Goal: Transaction & Acquisition: Purchase product/service

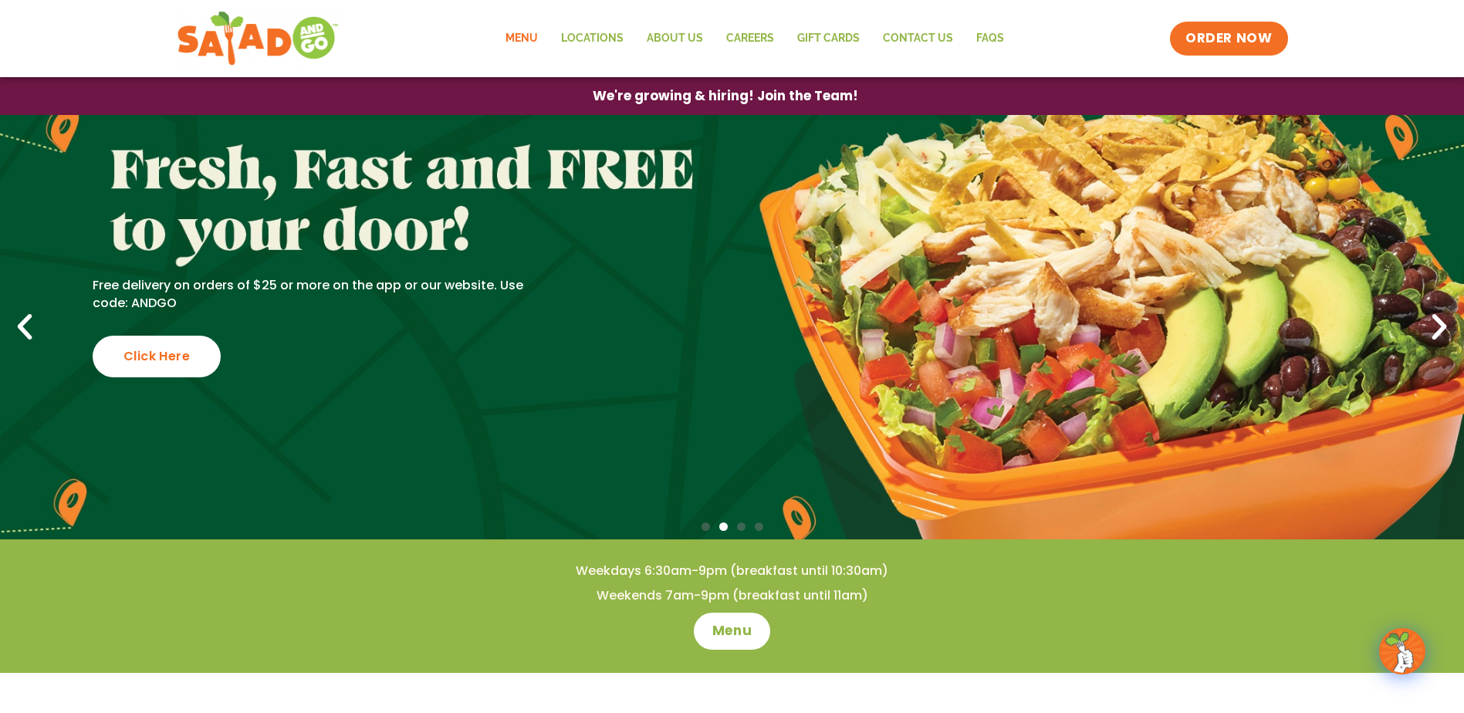
click at [521, 41] on link "Menu" at bounding box center [522, 39] width 56 height 36
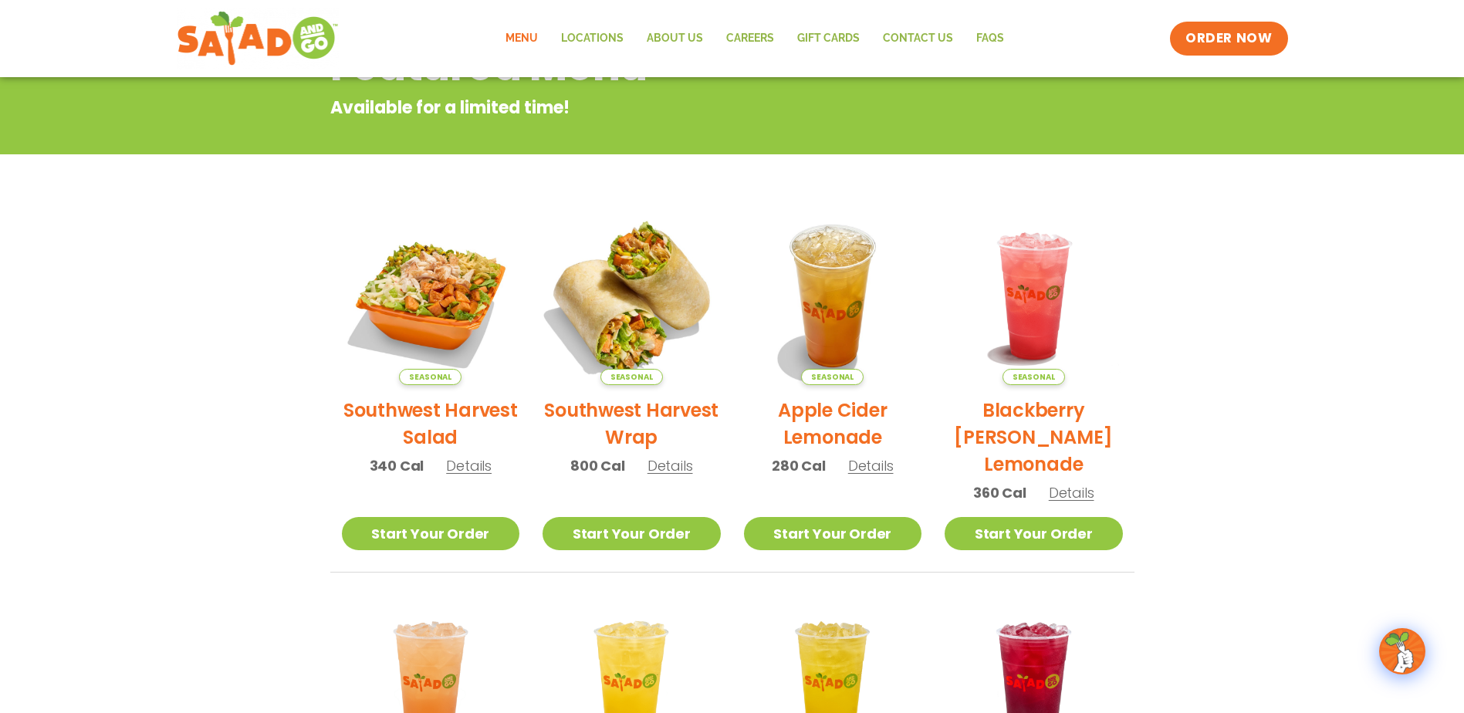
scroll to position [232, 0]
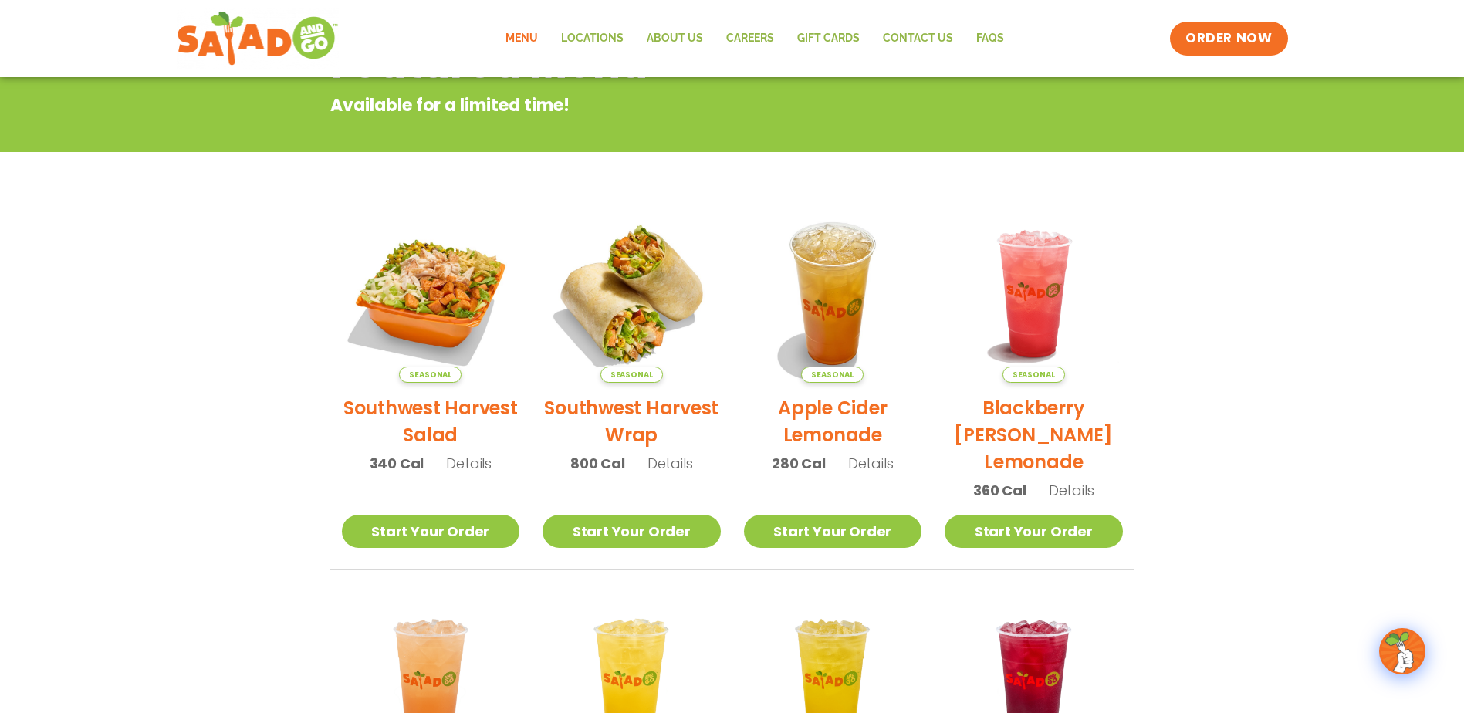
click at [531, 35] on link "Menu" at bounding box center [522, 39] width 56 height 36
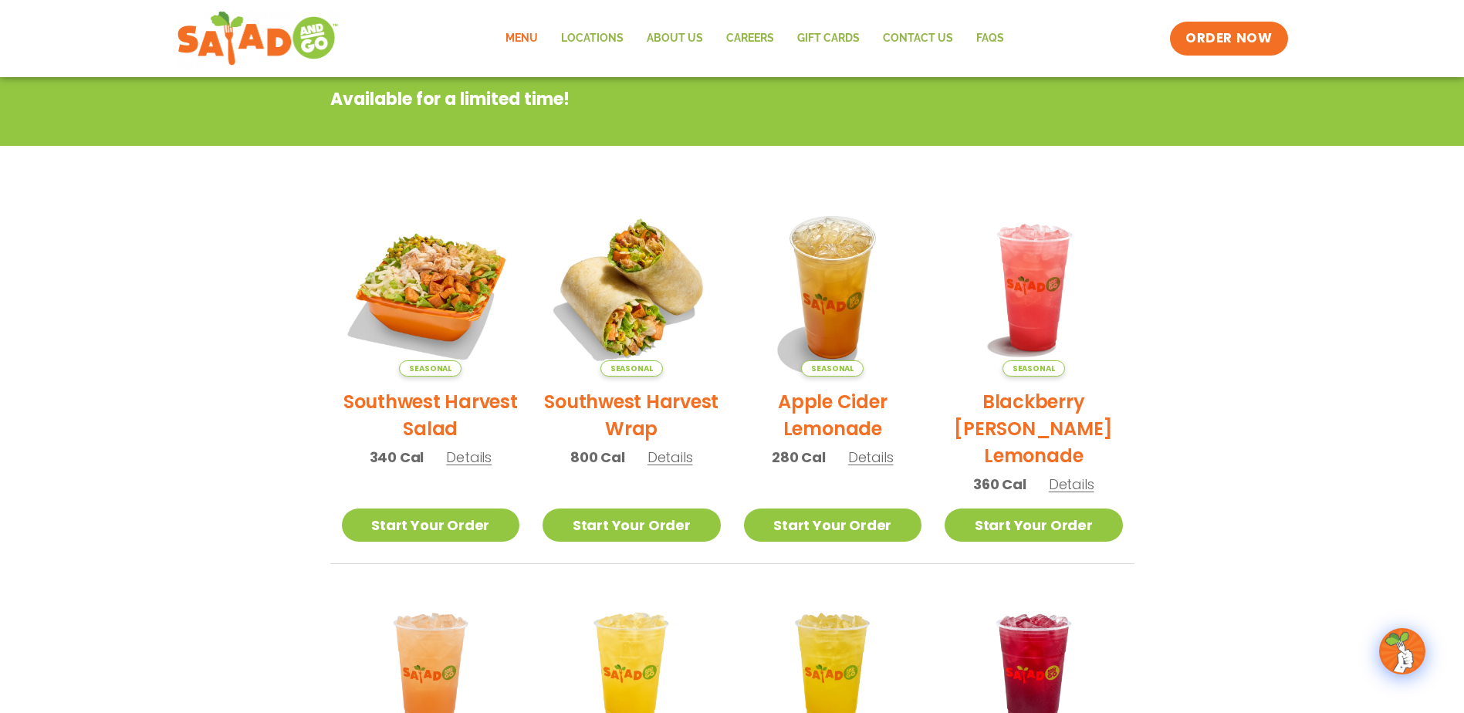
scroll to position [232, 0]
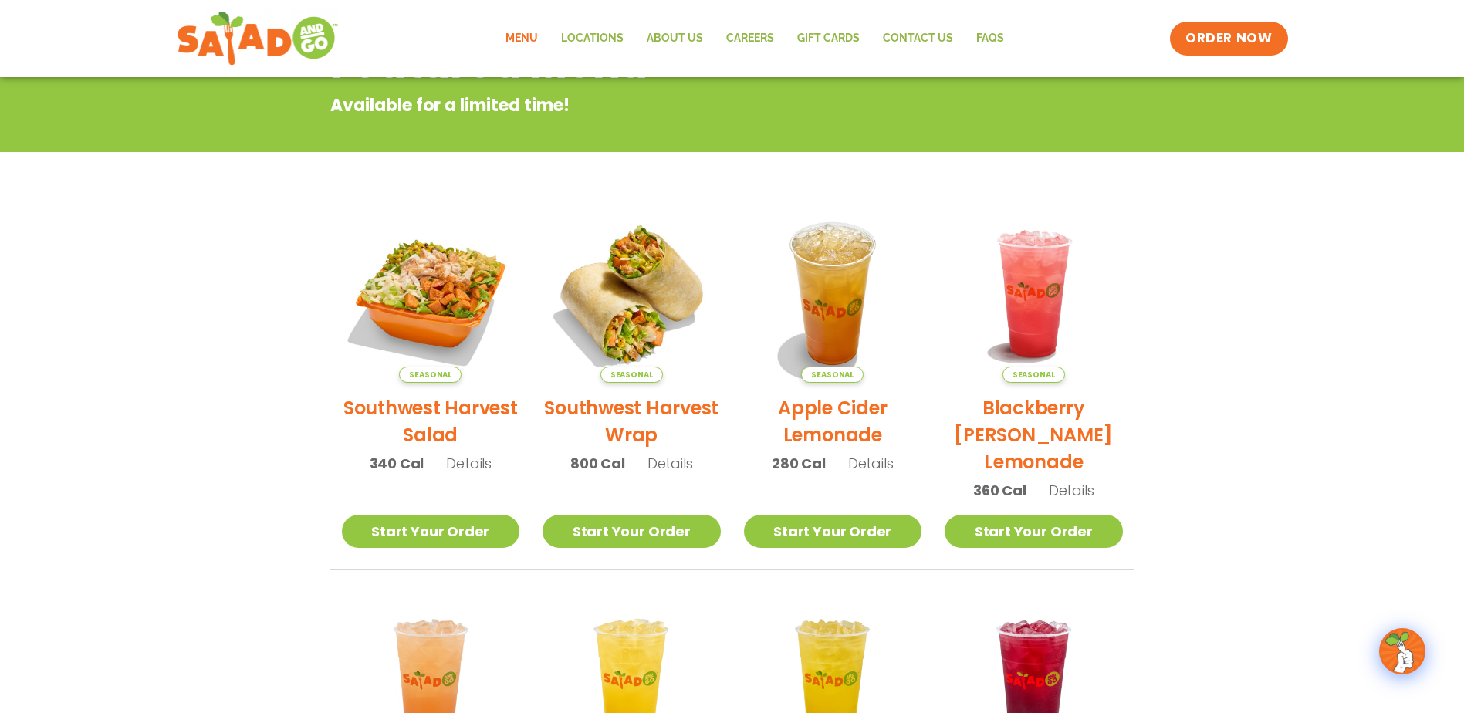
click at [495, 24] on div "Menu Locations About Us Careers GIFT CARDS Contact Us FAQs Menu Menu Locations …" at bounding box center [733, 39] width 1112 height 62
click at [531, 39] on link "Menu" at bounding box center [522, 39] width 56 height 36
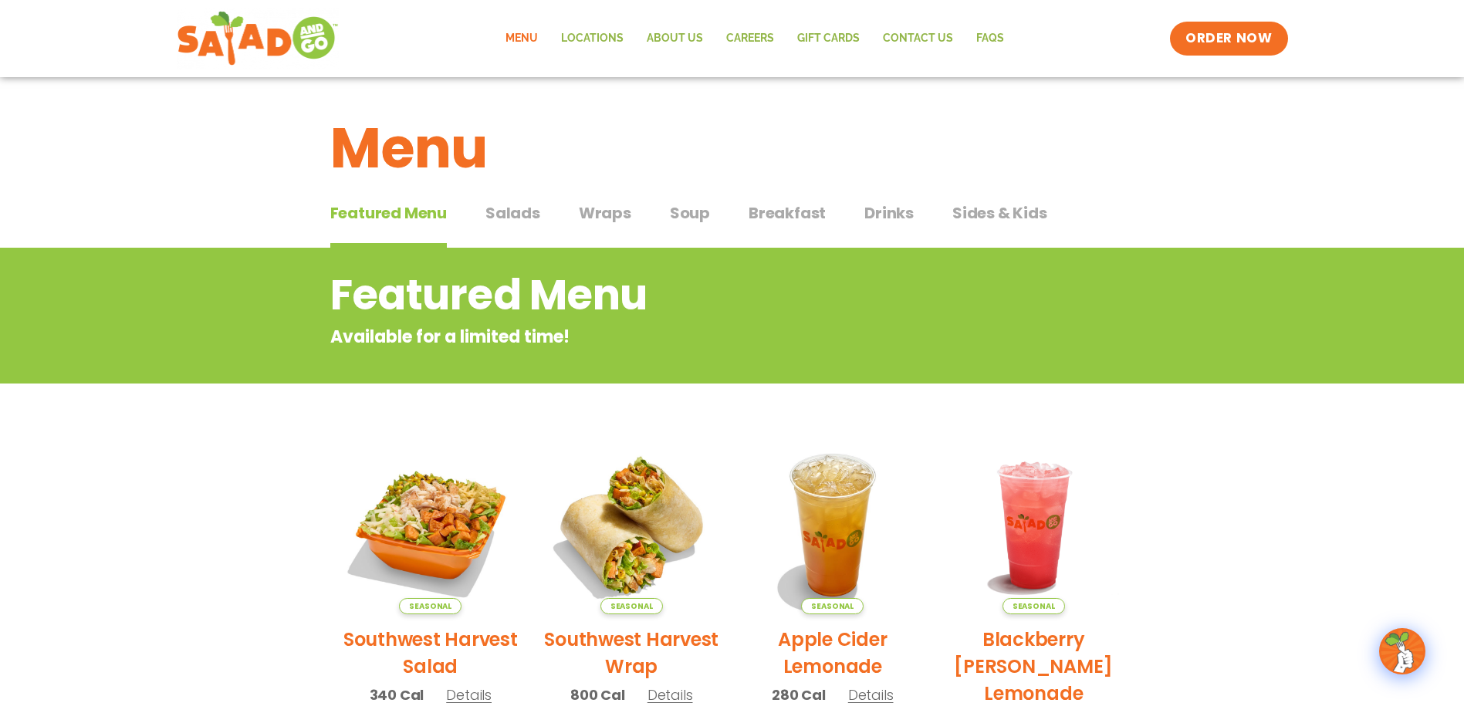
click at [544, 211] on div "Featured Menu Featured Menu Salads Salads Wraps Wraps Soup Soup Breakfast Break…" at bounding box center [732, 222] width 804 height 52
click at [538, 212] on span "Salads" at bounding box center [513, 212] width 55 height 23
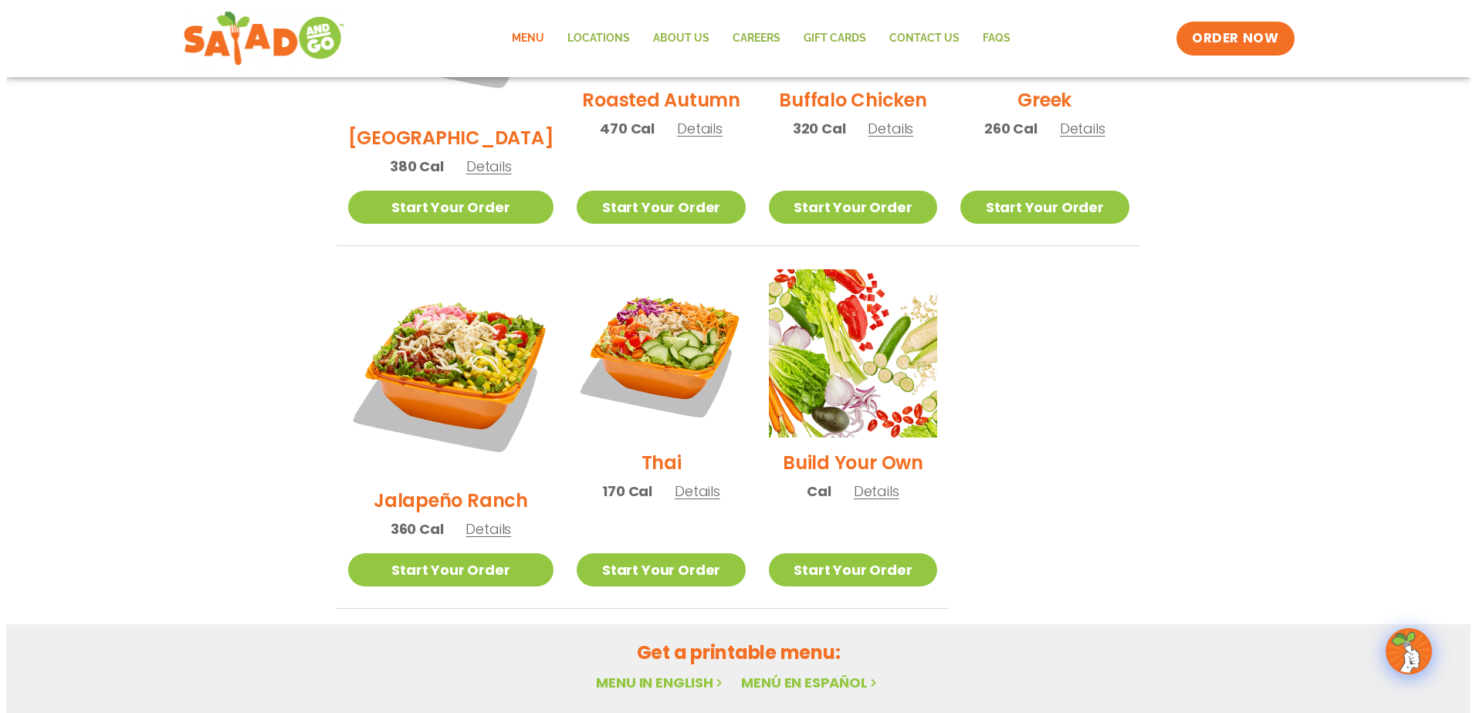
scroll to position [1003, 0]
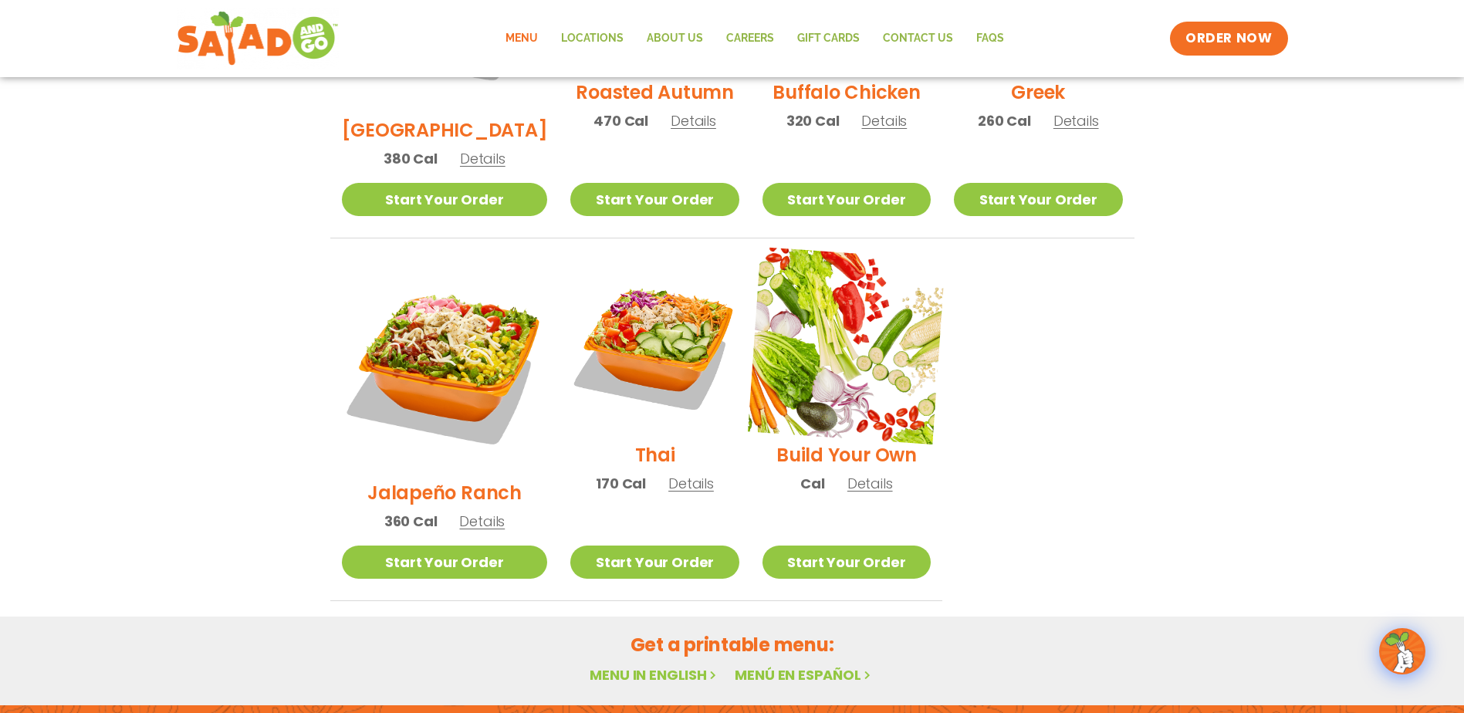
click at [774, 298] on img at bounding box center [847, 346] width 198 height 198
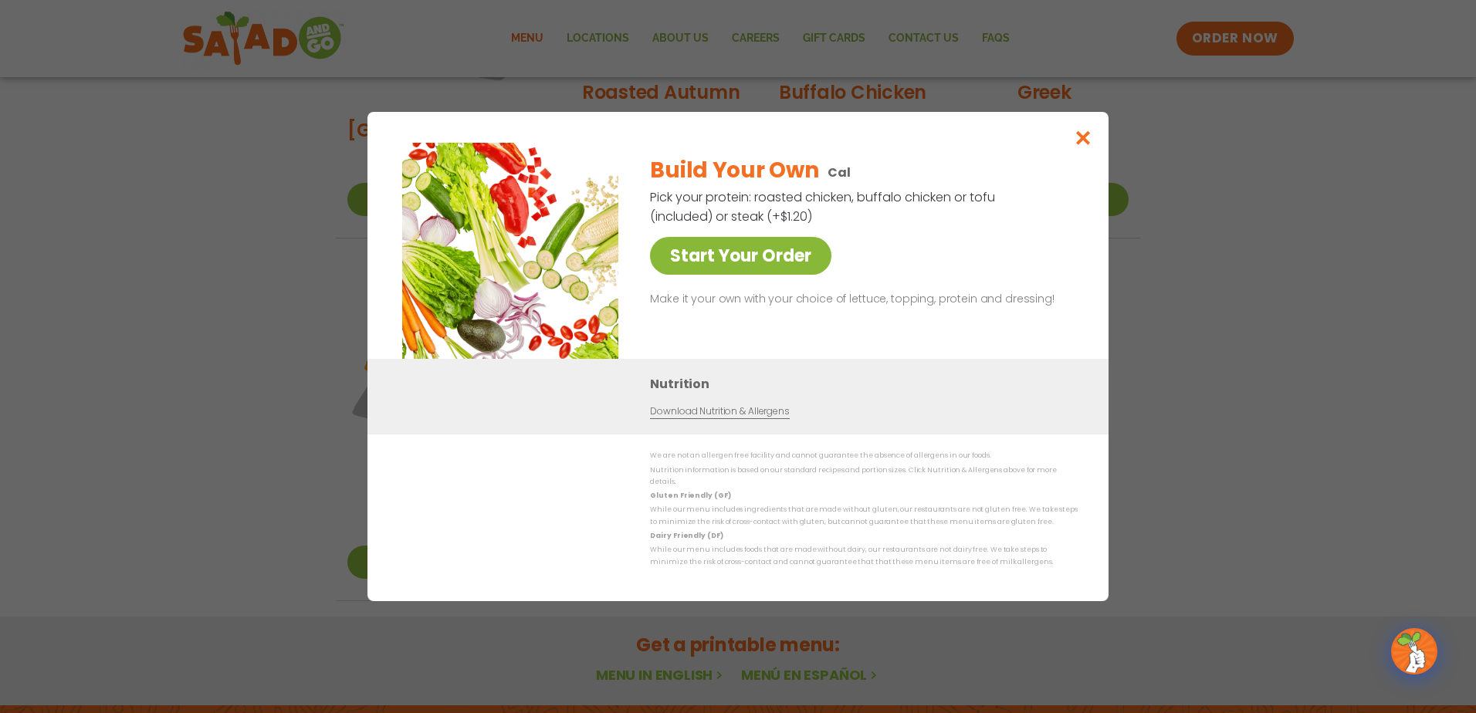
click at [766, 262] on link "Start Your Order" at bounding box center [740, 256] width 181 height 38
